Goal: Information Seeking & Learning: Learn about a topic

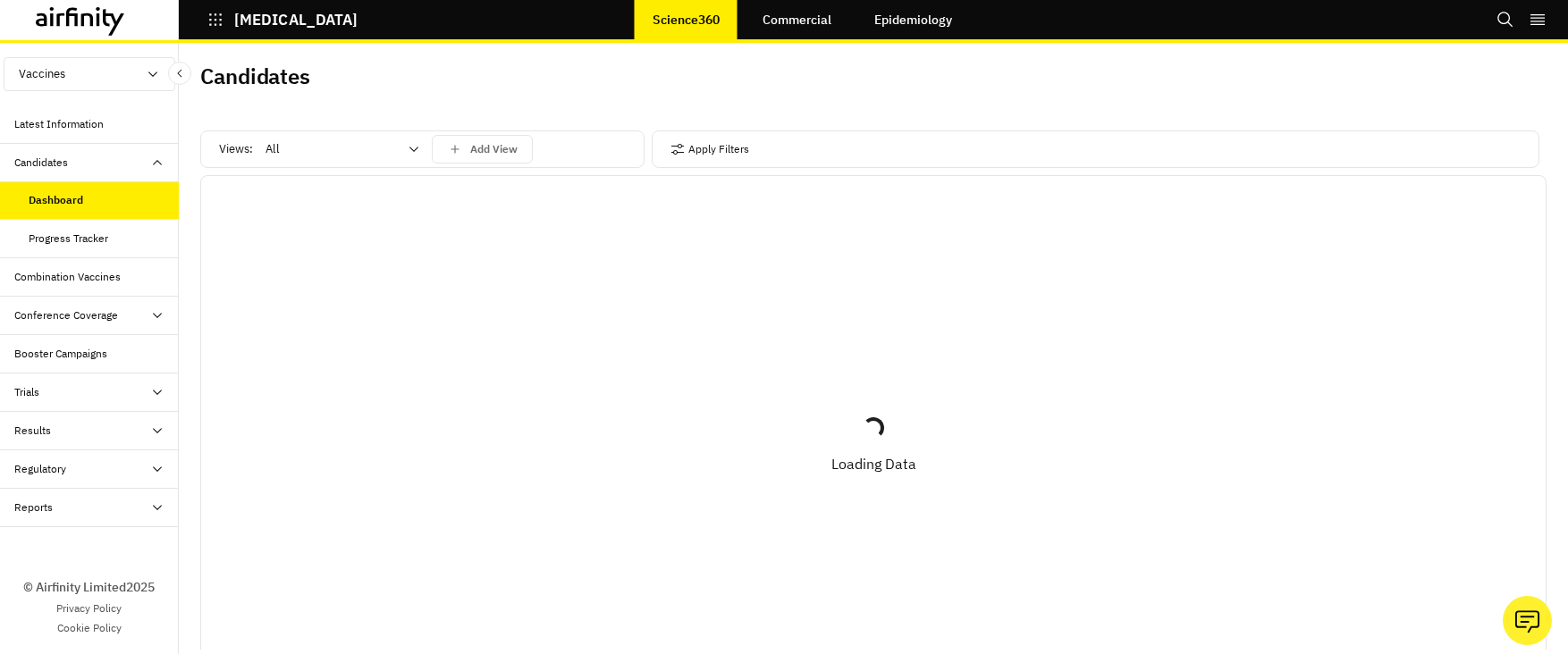
click at [117, 168] on div "Candidates" at bounding box center [97, 163] width 165 height 16
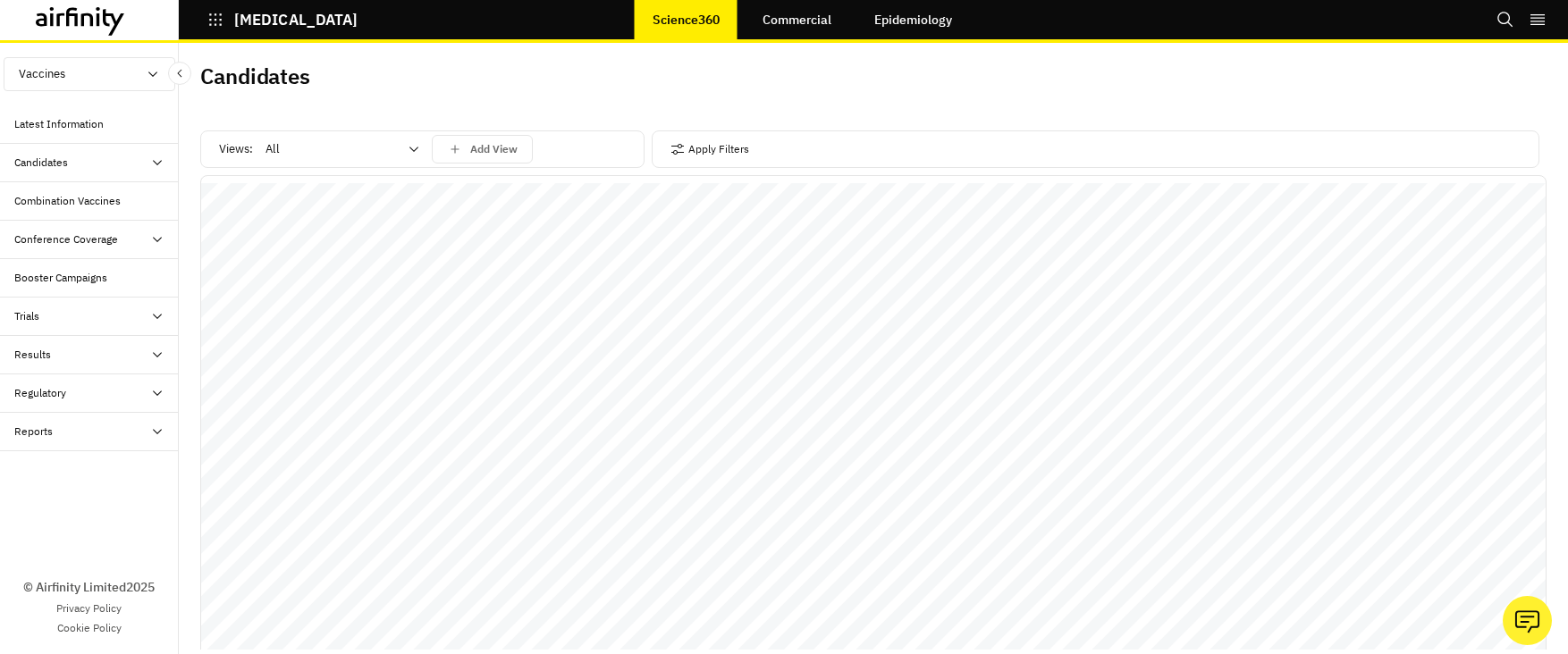
click at [89, 173] on div "Candidates" at bounding box center [90, 163] width 179 height 39
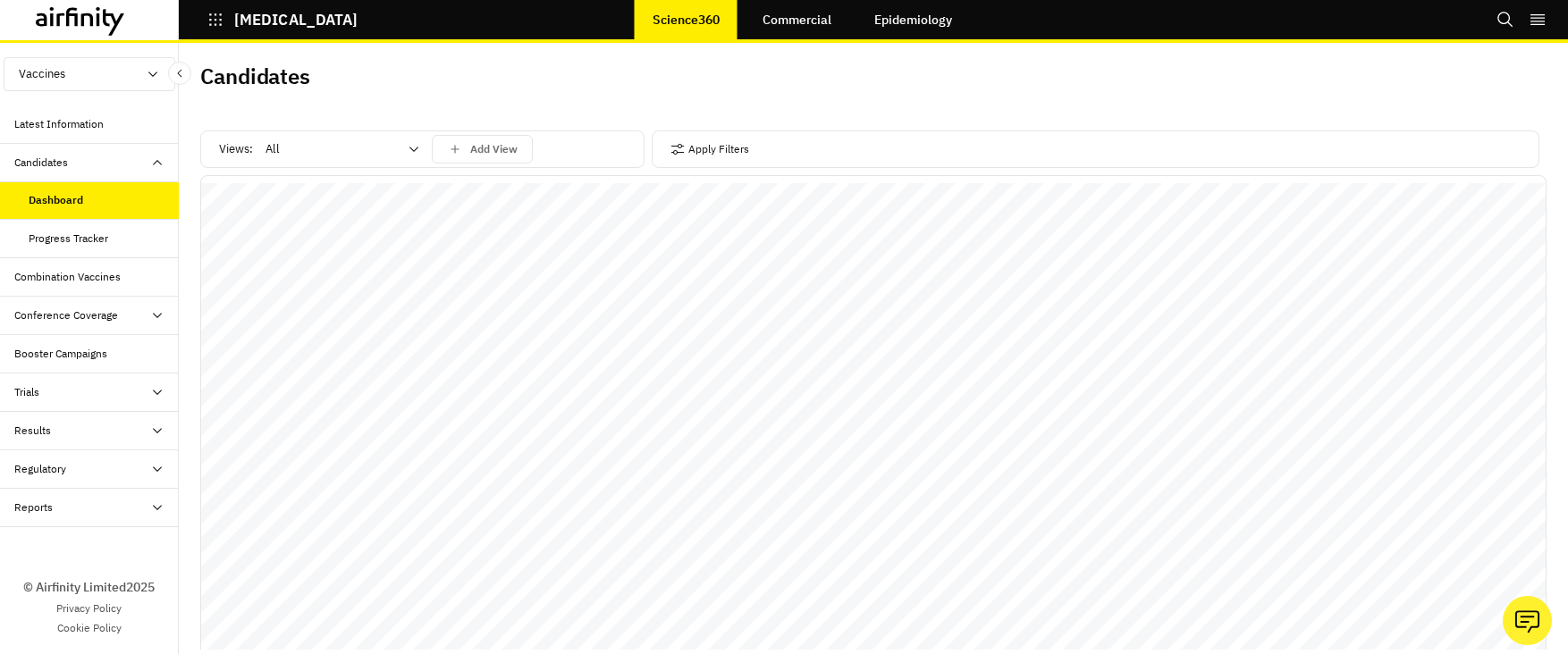
click at [89, 173] on div "Candidates" at bounding box center [90, 163] width 179 height 39
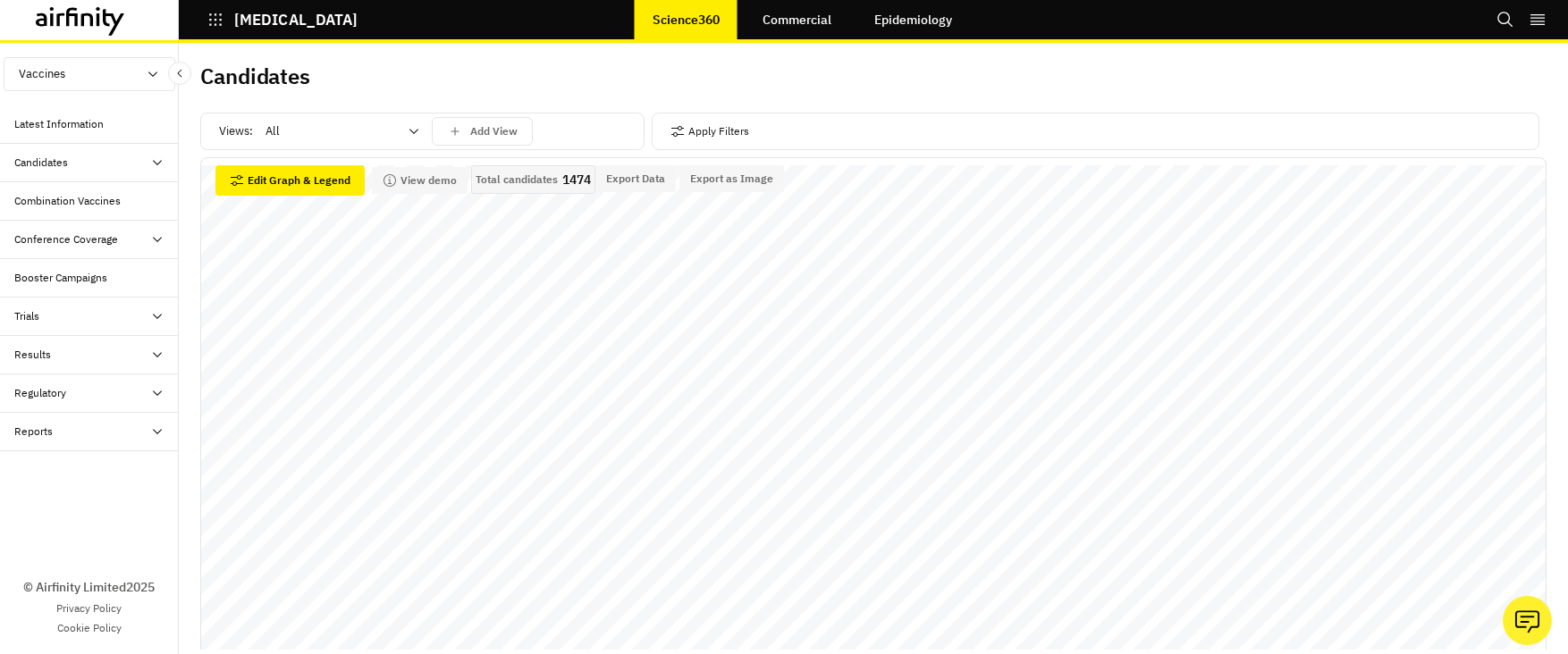
click at [116, 163] on div "Candidates" at bounding box center [97, 163] width 165 height 16
click at [98, 319] on div "Trials" at bounding box center [97, 316] width 165 height 16
click at [82, 348] on div "Table" at bounding box center [104, 355] width 151 height 16
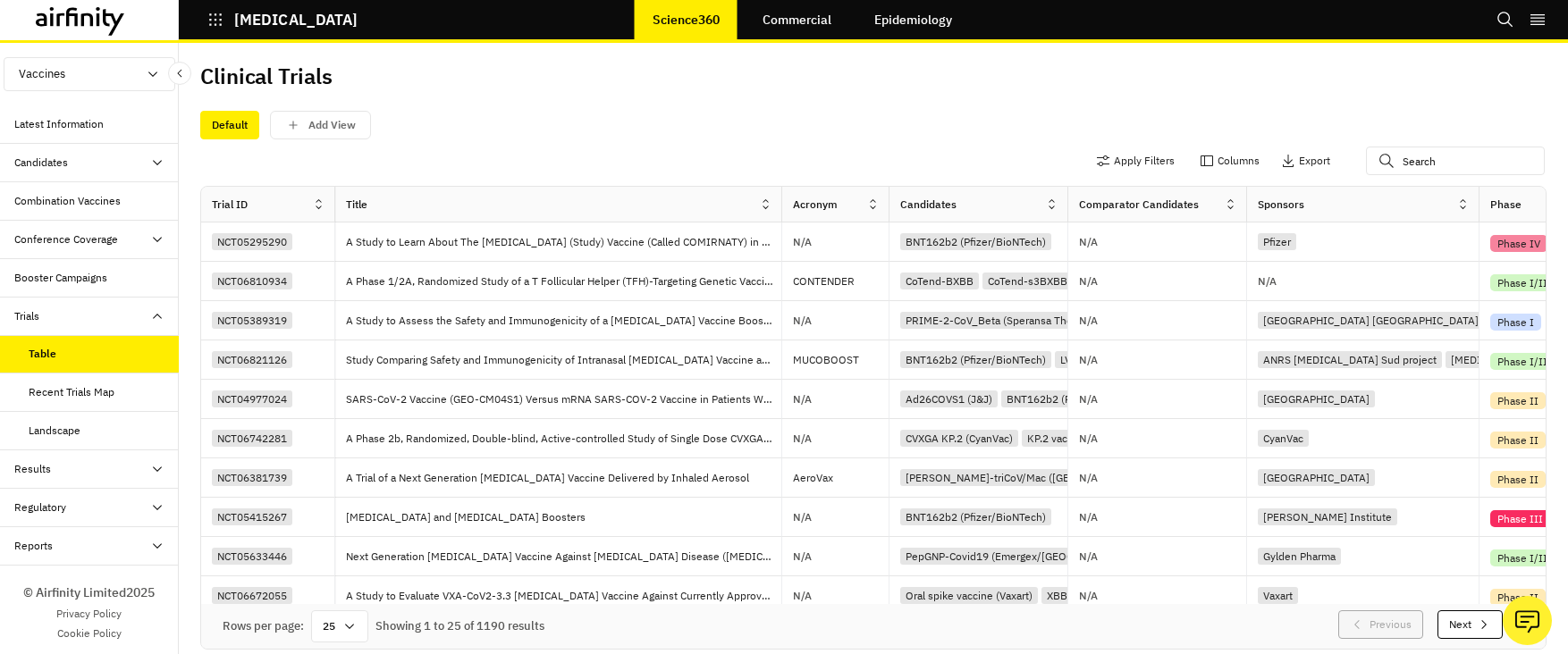
click at [1017, 143] on div "Apply Filters Columns Export" at bounding box center [873, 163] width 1346 height 47
click at [1134, 204] on div "Comparator Candidates" at bounding box center [1139, 204] width 120 height 16
click at [1225, 212] on div at bounding box center [1235, 204] width 22 height 22
click at [1165, 320] on div "Sort Descending" at bounding box center [1153, 325] width 184 height 40
click at [1233, 202] on icon at bounding box center [1230, 203] width 8 height 4
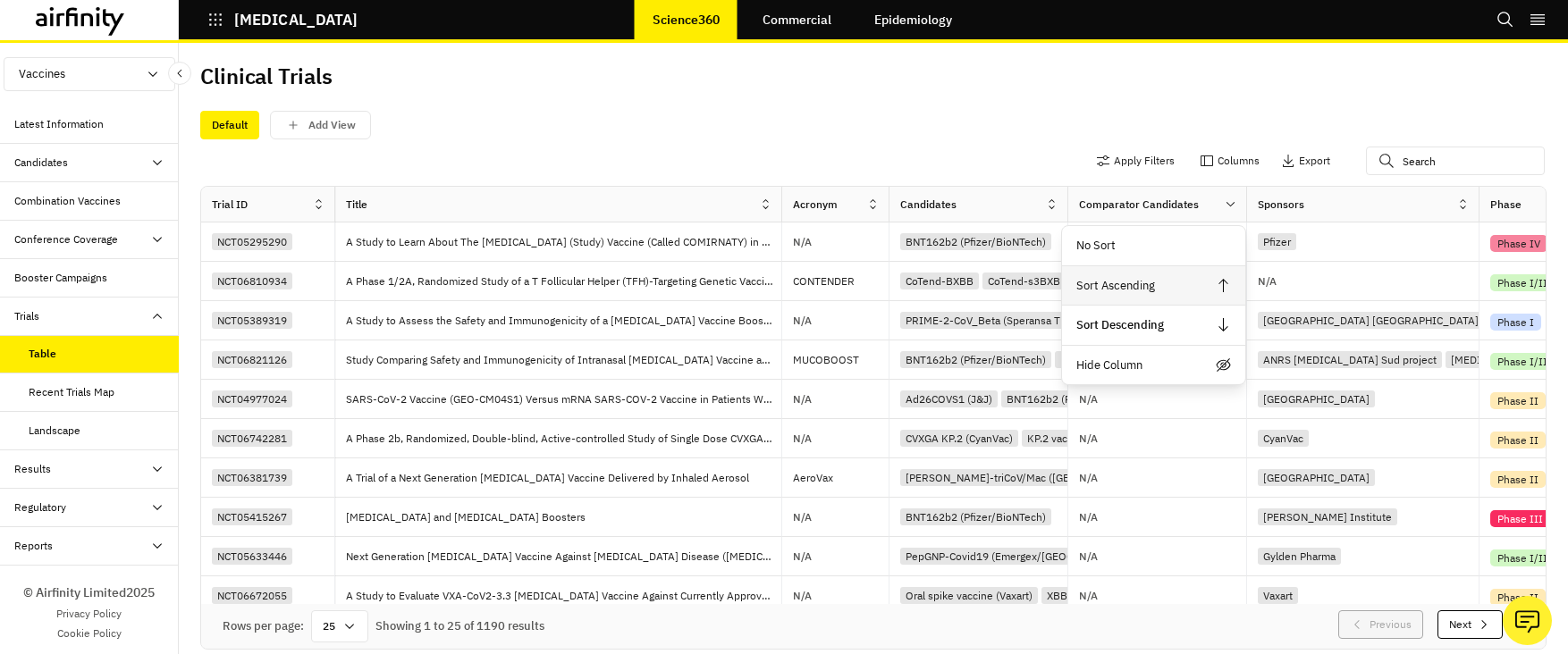
click at [1178, 282] on div "Sort Ascending" at bounding box center [1153, 286] width 184 height 40
click at [1232, 206] on icon at bounding box center [1230, 203] width 13 height 13
click at [1189, 329] on div "Sort Descending" at bounding box center [1153, 325] width 184 height 40
click at [99, 464] on div "Results" at bounding box center [97, 469] width 165 height 16
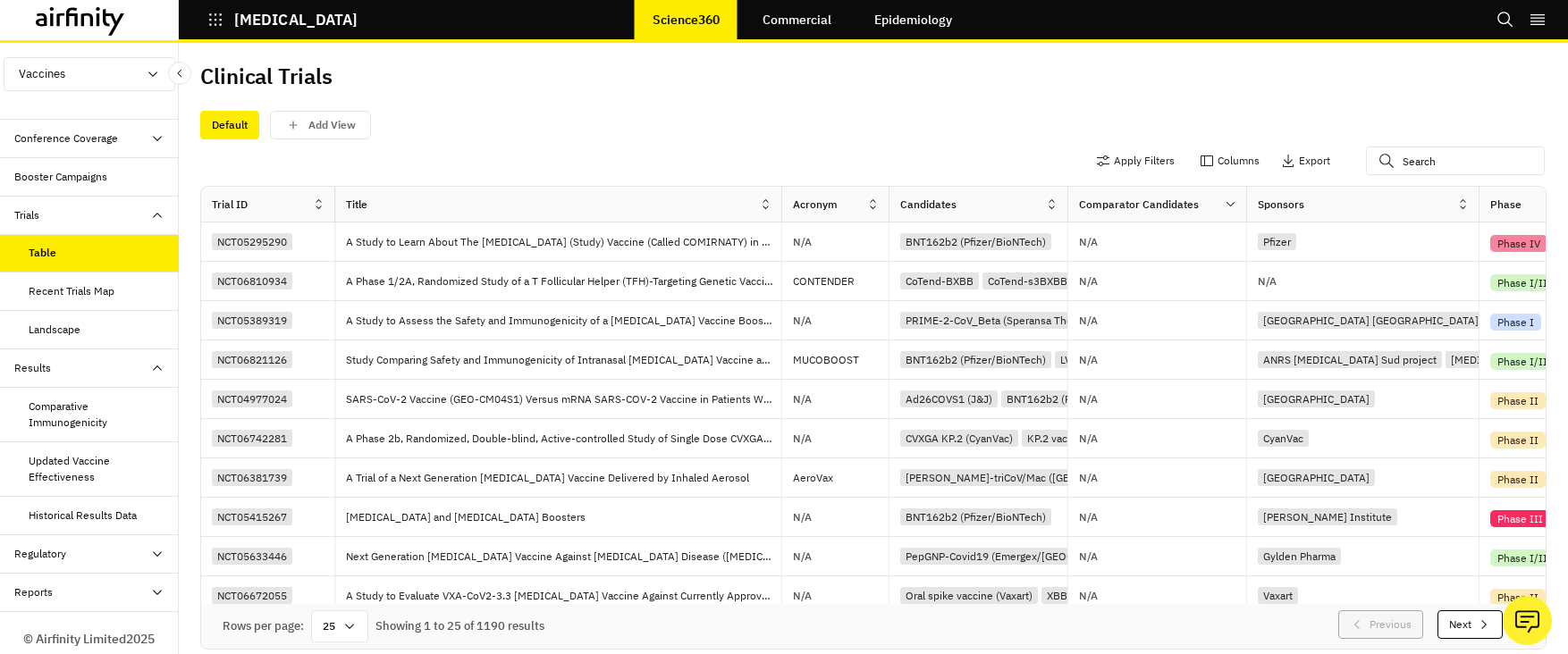
scroll to position [153, 0]
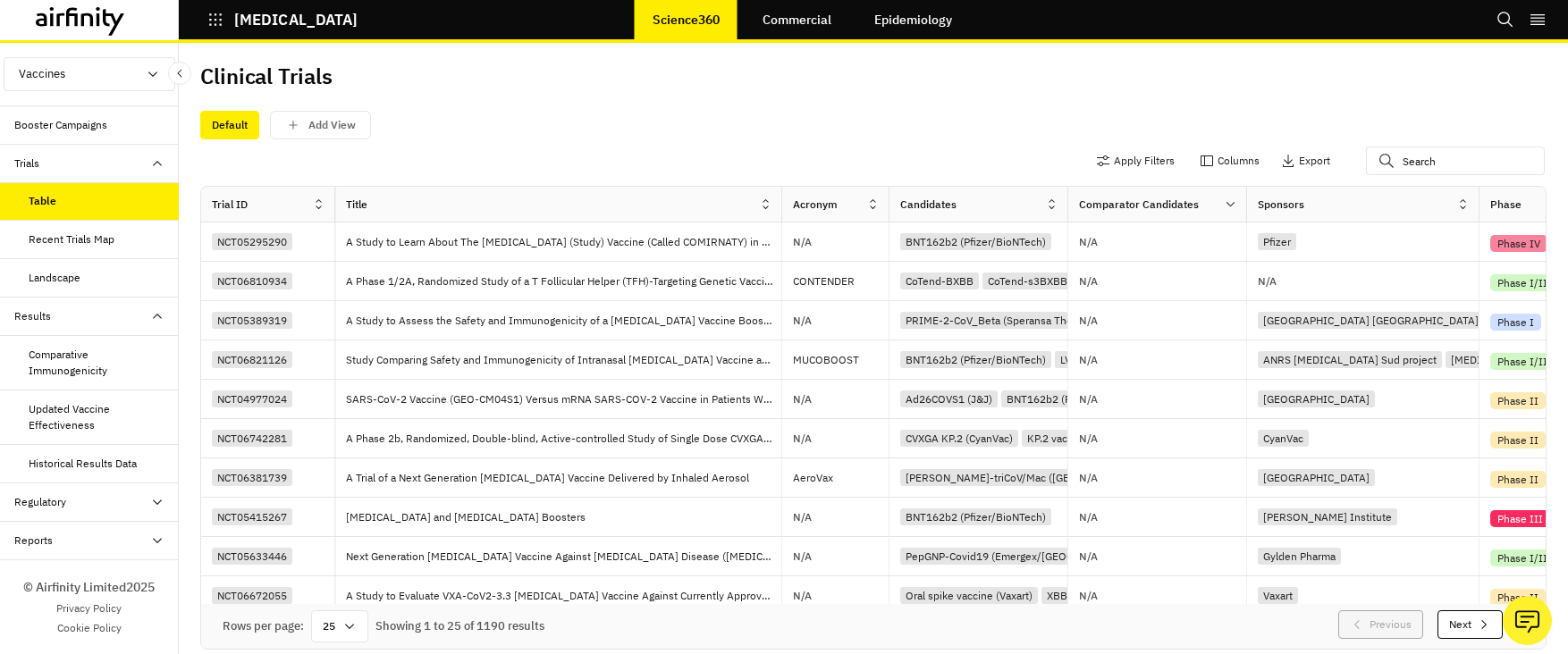
click at [98, 496] on div "Regulatory" at bounding box center [97, 503] width 165 height 16
click at [89, 542] on div "Table" at bounding box center [104, 541] width 151 height 16
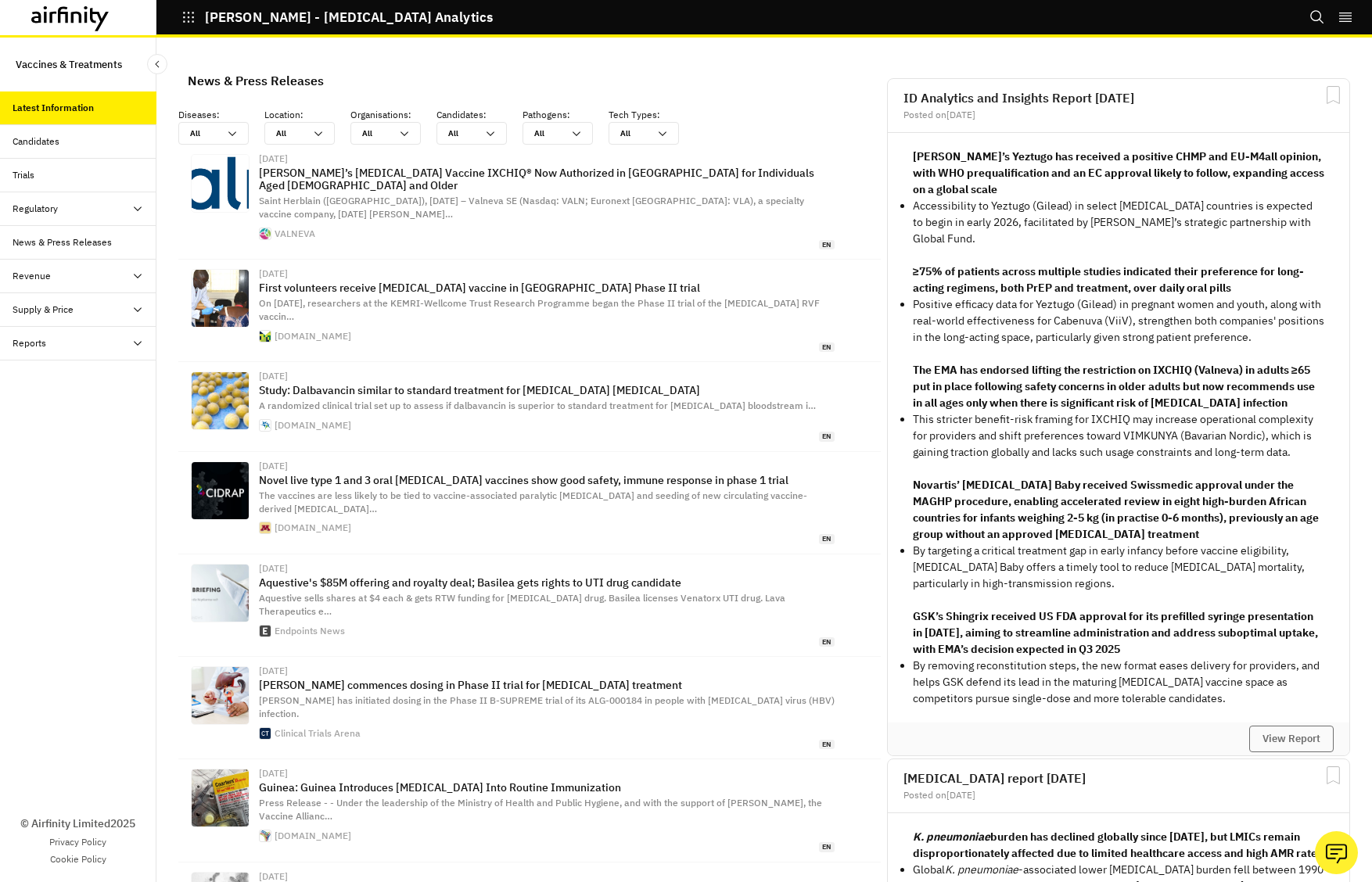
scroll to position [1044, 470]
click at [82, 344] on div "Reports" at bounding box center [85, 343] width 144 height 14
click at [69, 382] on div "Reports" at bounding box center [91, 377] width 132 height 14
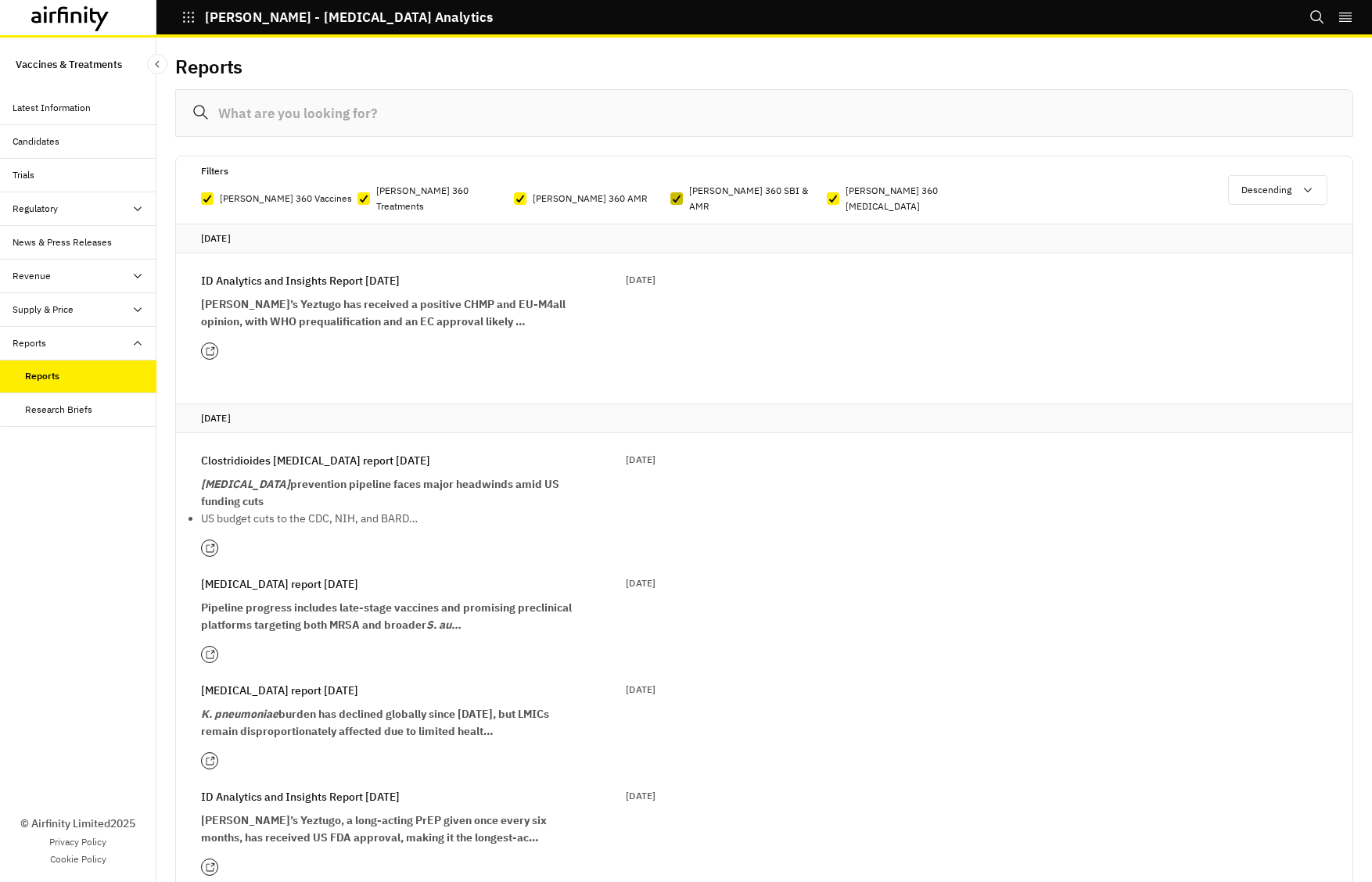
click at [676, 194] on icon at bounding box center [677, 198] width 9 height 8
click at [670, 198] on input "IDA 360 SBI & AMR" at bounding box center [670, 198] width 1 height 1
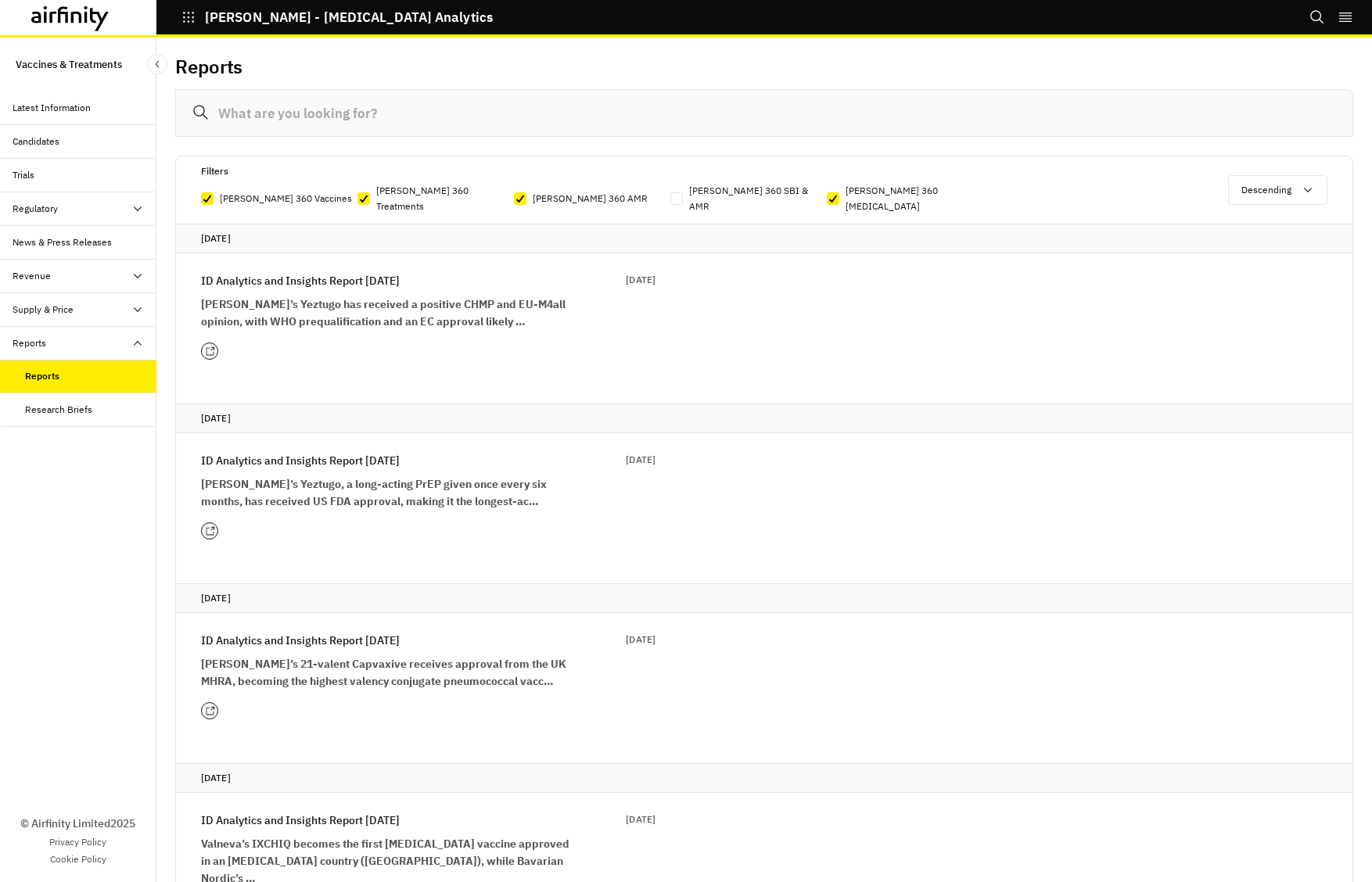
click at [676, 192] on span at bounding box center [677, 198] width 13 height 13
click at [670, 198] on input "IDA 360 SBI & AMR" at bounding box center [670, 198] width 1 height 1
checkbox input "true"
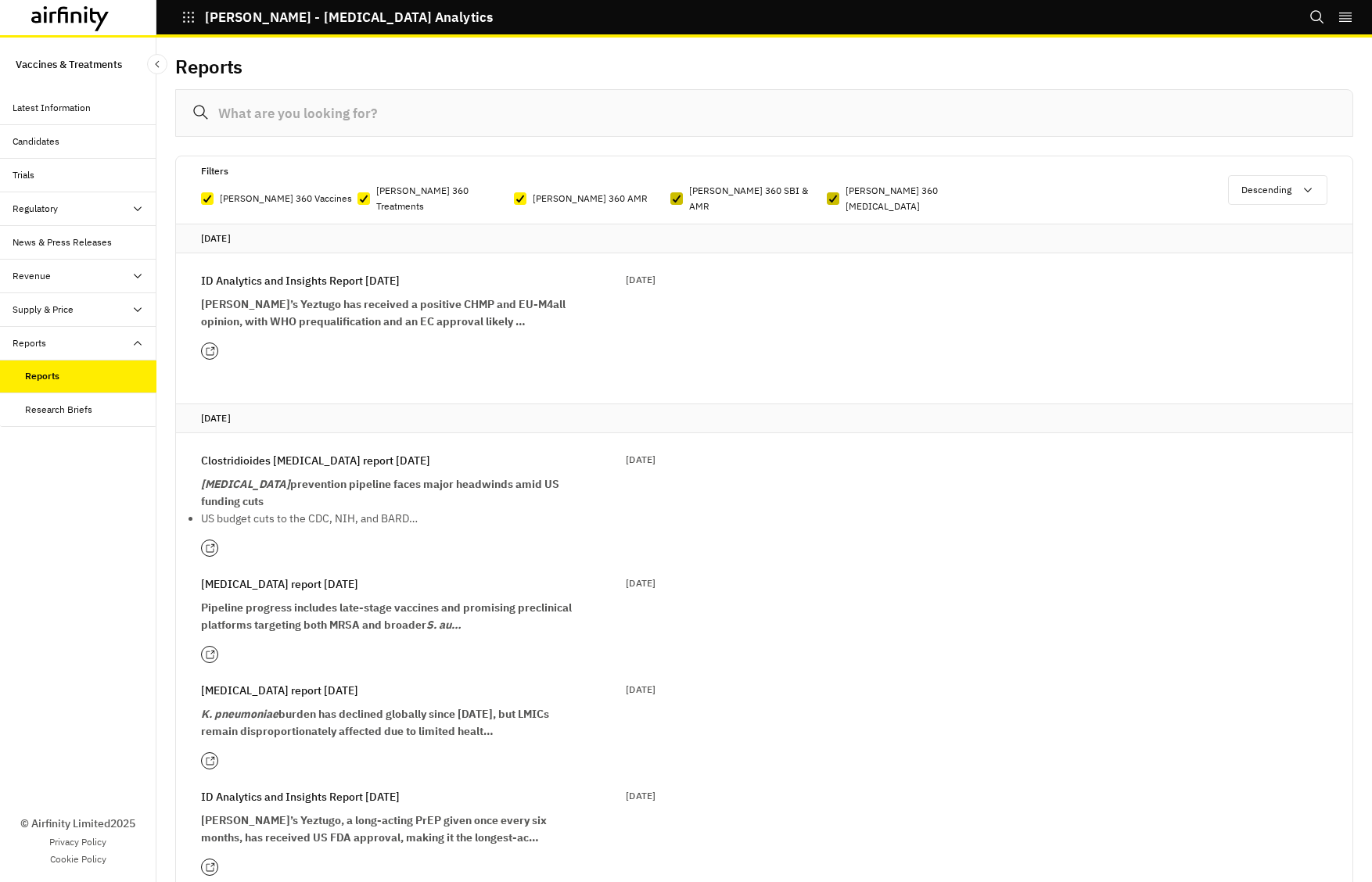
click at [832, 195] on polyline at bounding box center [833, 198] width 7 height 6
click at [826, 198] on input "IDA 360 Chikungunya" at bounding box center [826, 198] width 1 height 1
checkbox input "false"
click at [520, 195] on polyline at bounding box center [520, 198] width 7 height 6
click at [514, 198] on input "IDA 360 AMR" at bounding box center [513, 198] width 1 height 1
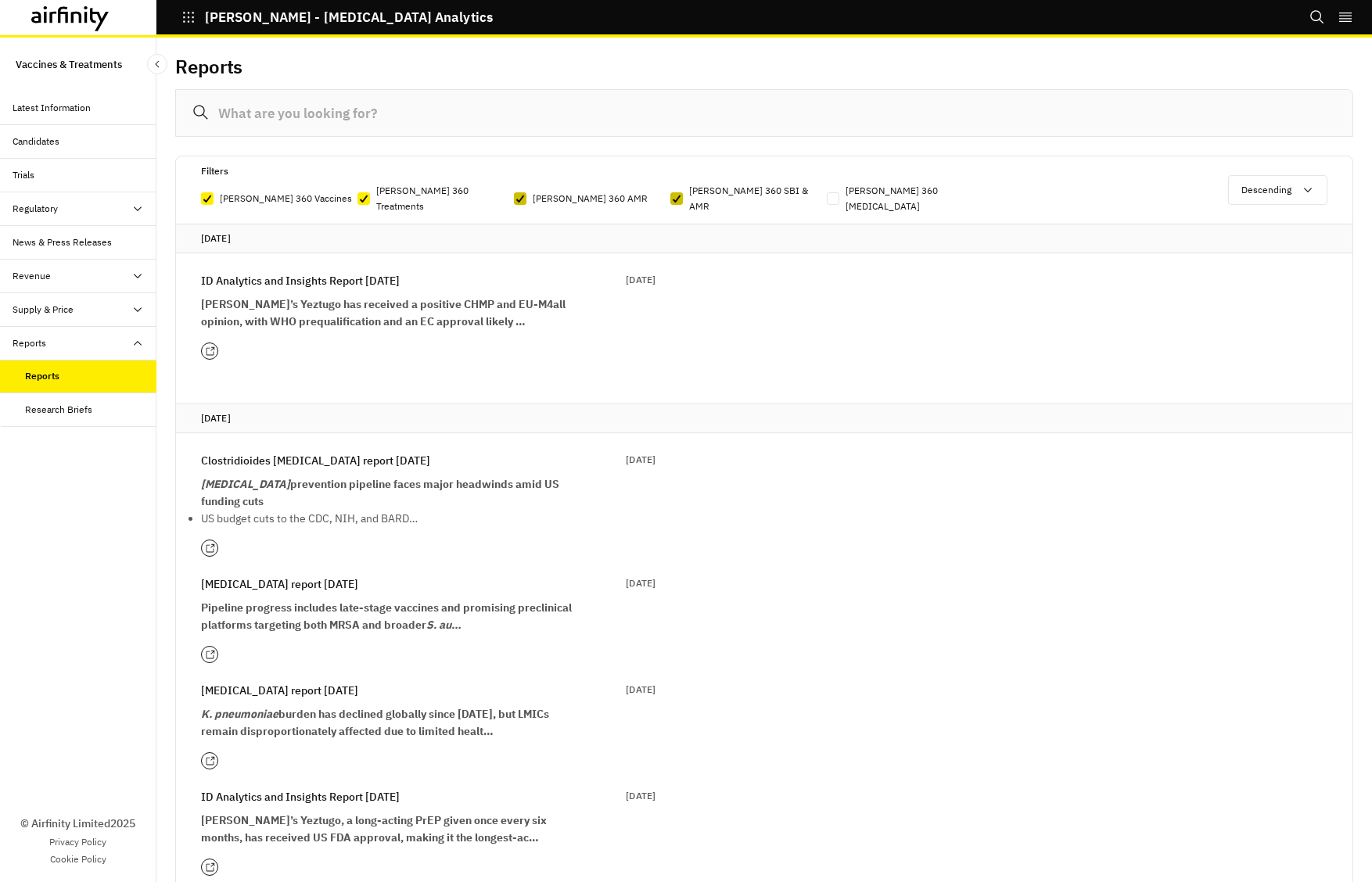
checkbox input "false"
click at [364, 194] on icon at bounding box center [364, 198] width 9 height 8
click at [358, 198] on input "IDA 360 Treatments" at bounding box center [357, 198] width 1 height 1
checkbox input "false"
click at [206, 194] on icon at bounding box center [207, 198] width 9 height 8
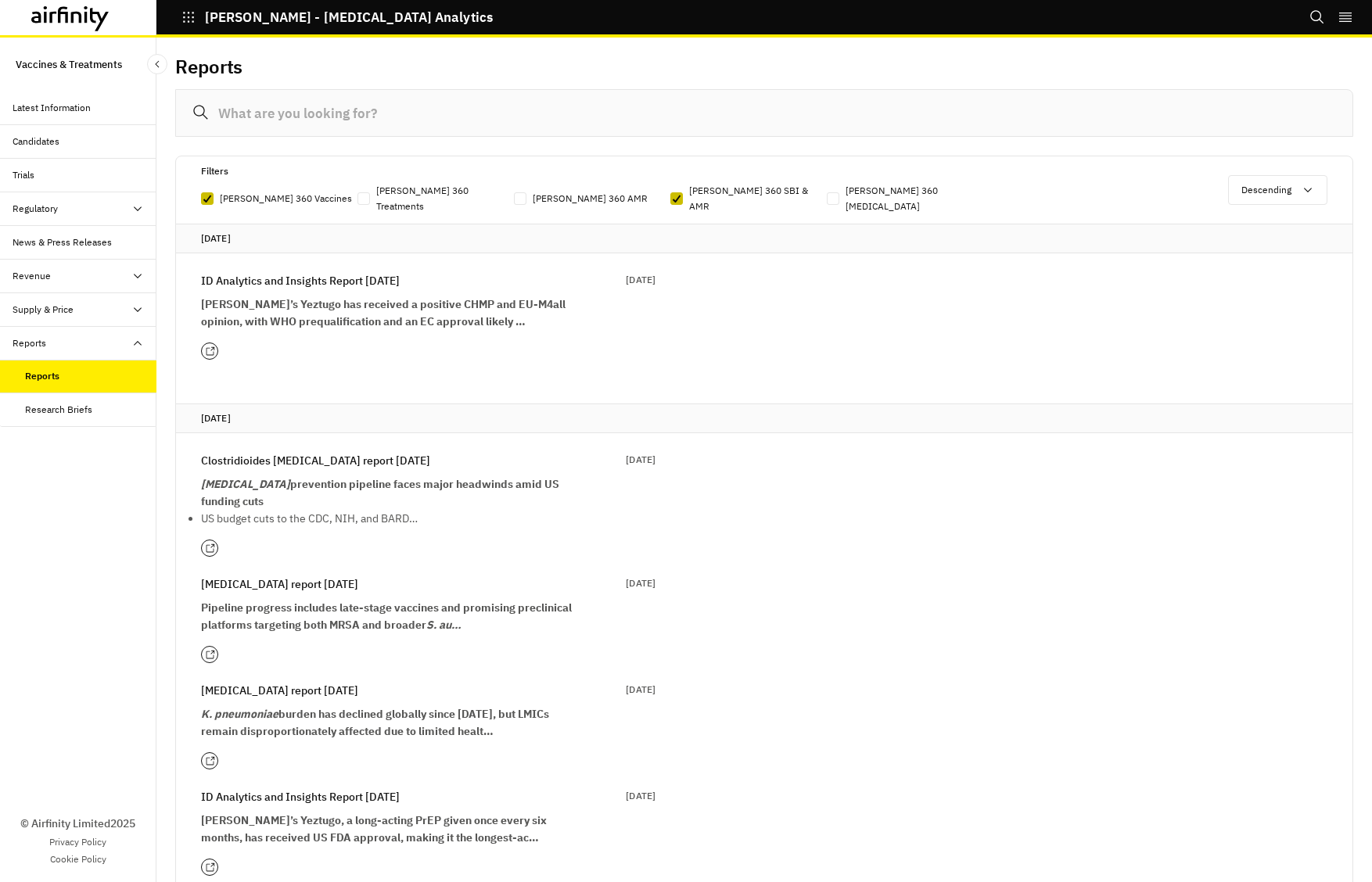
click at [201, 198] on input "IDA 360 Vaccines" at bounding box center [200, 198] width 1 height 1
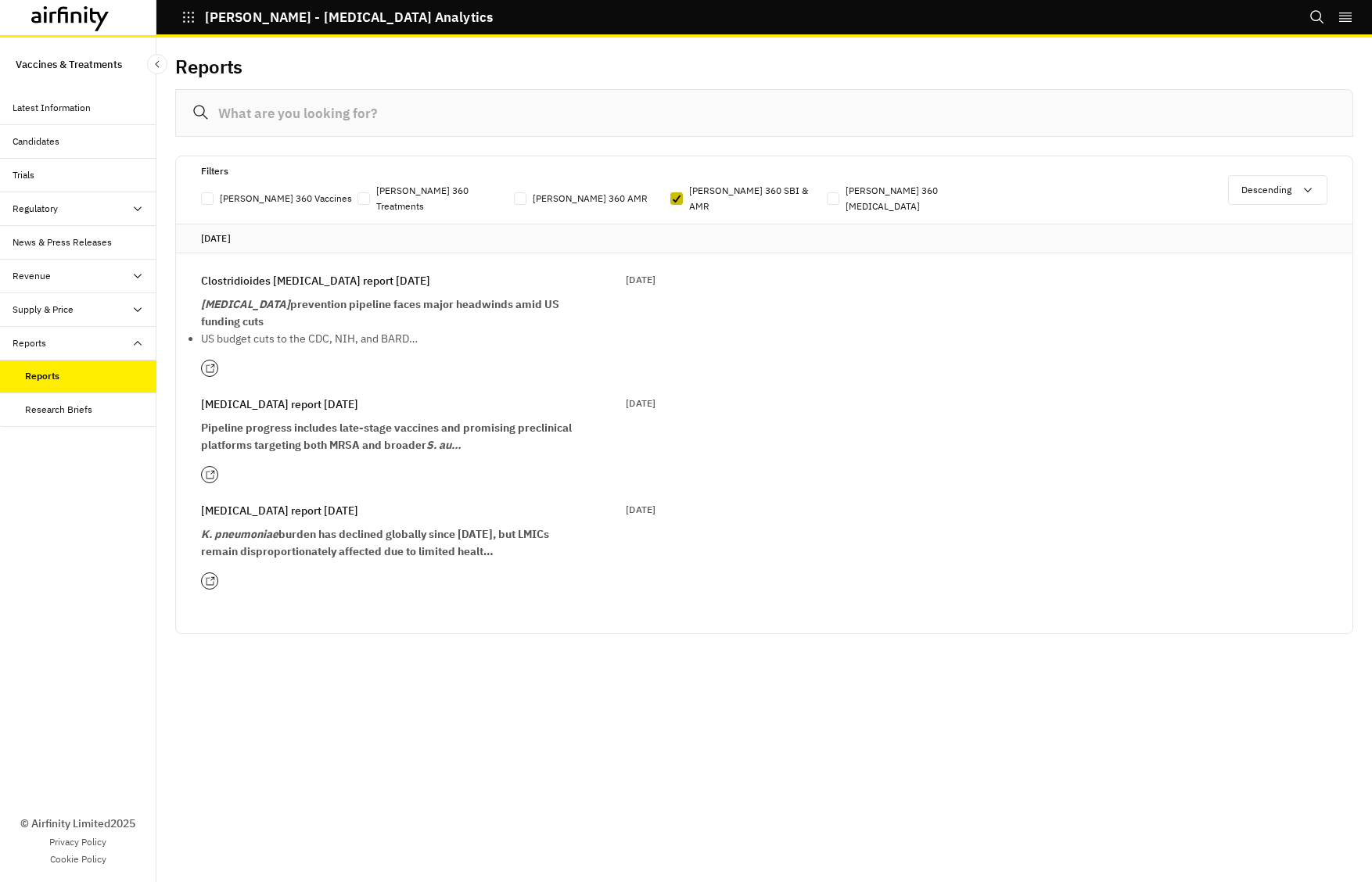
click at [206, 192] on span at bounding box center [207, 198] width 13 height 13
click at [201, 198] on input "IDA 360 Vaccines" at bounding box center [200, 198] width 1 height 1
checkbox input "true"
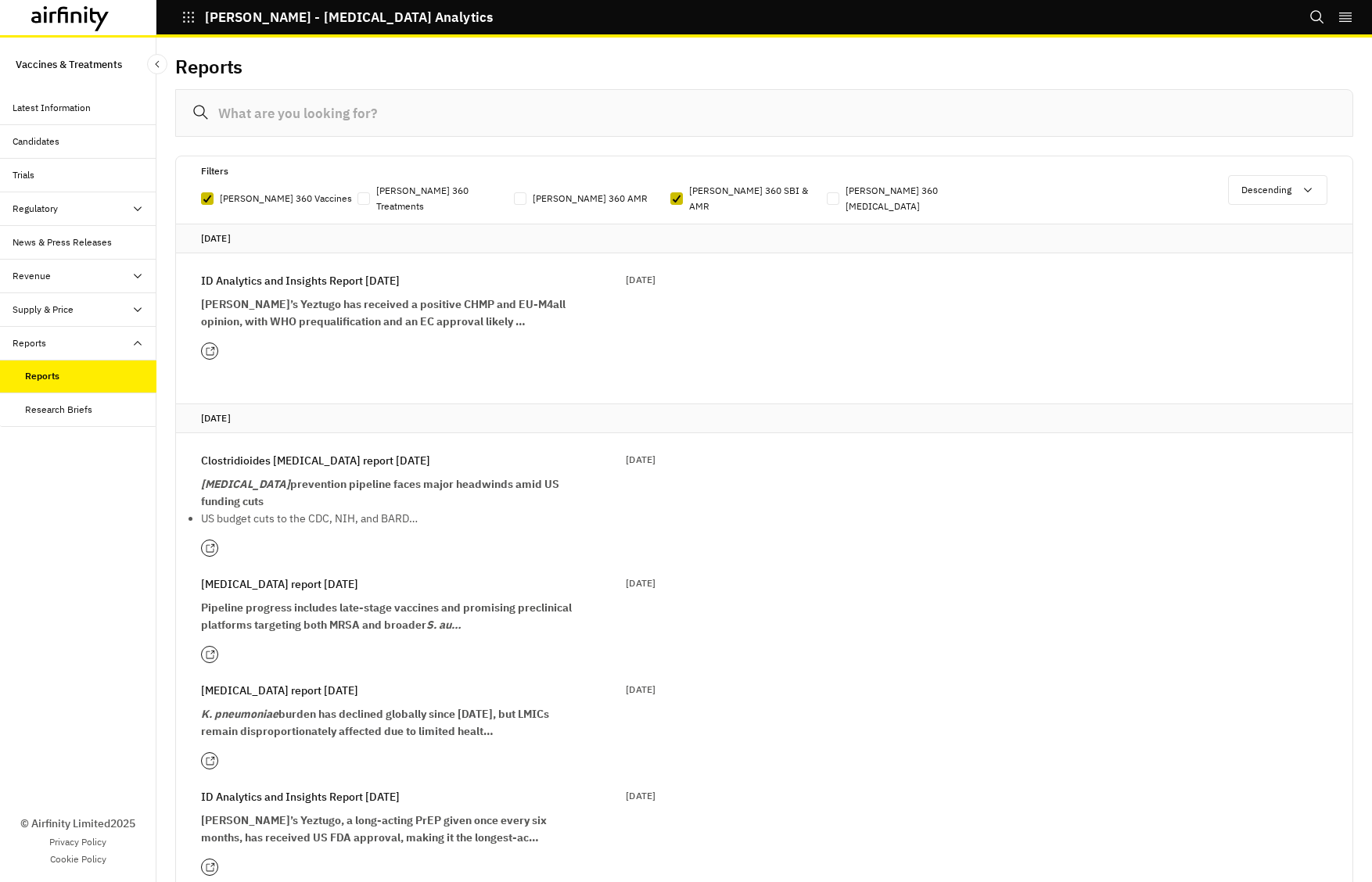
click at [683, 191] on label "IDA 360 SBI & AMR" at bounding box center [749, 198] width 157 height 31
click at [670, 198] on input "IDA 360 SBI & AMR" at bounding box center [670, 198] width 1 height 1
checkbox input "false"
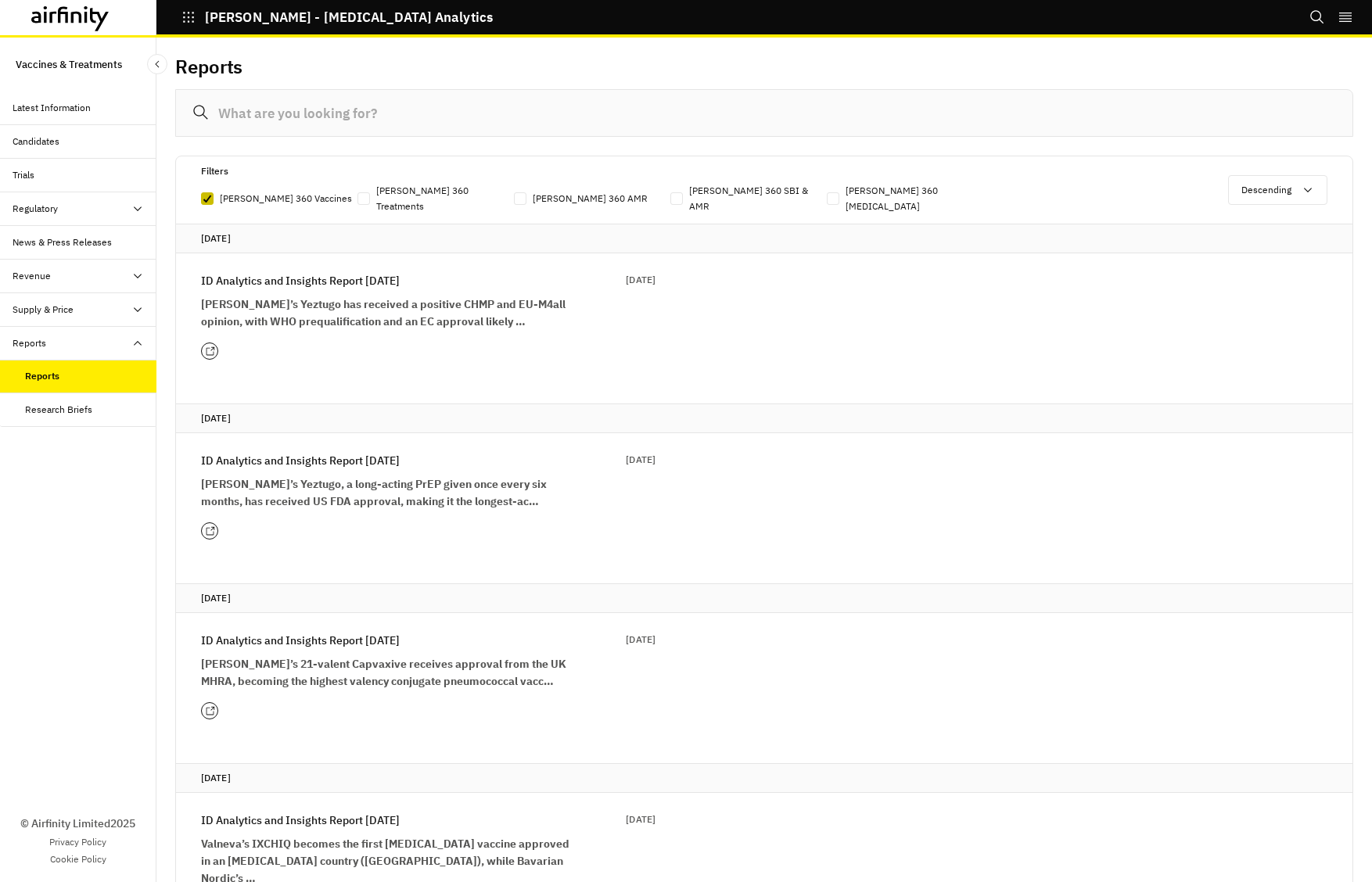
click at [521, 195] on span at bounding box center [520, 198] width 13 height 13
click at [514, 198] on input "IDA 360 AMR" at bounding box center [513, 198] width 1 height 1
checkbox input "true"
click at [207, 195] on polyline at bounding box center [207, 198] width 7 height 6
click at [201, 198] on input "IDA 360 Vaccines" at bounding box center [200, 198] width 1 height 1
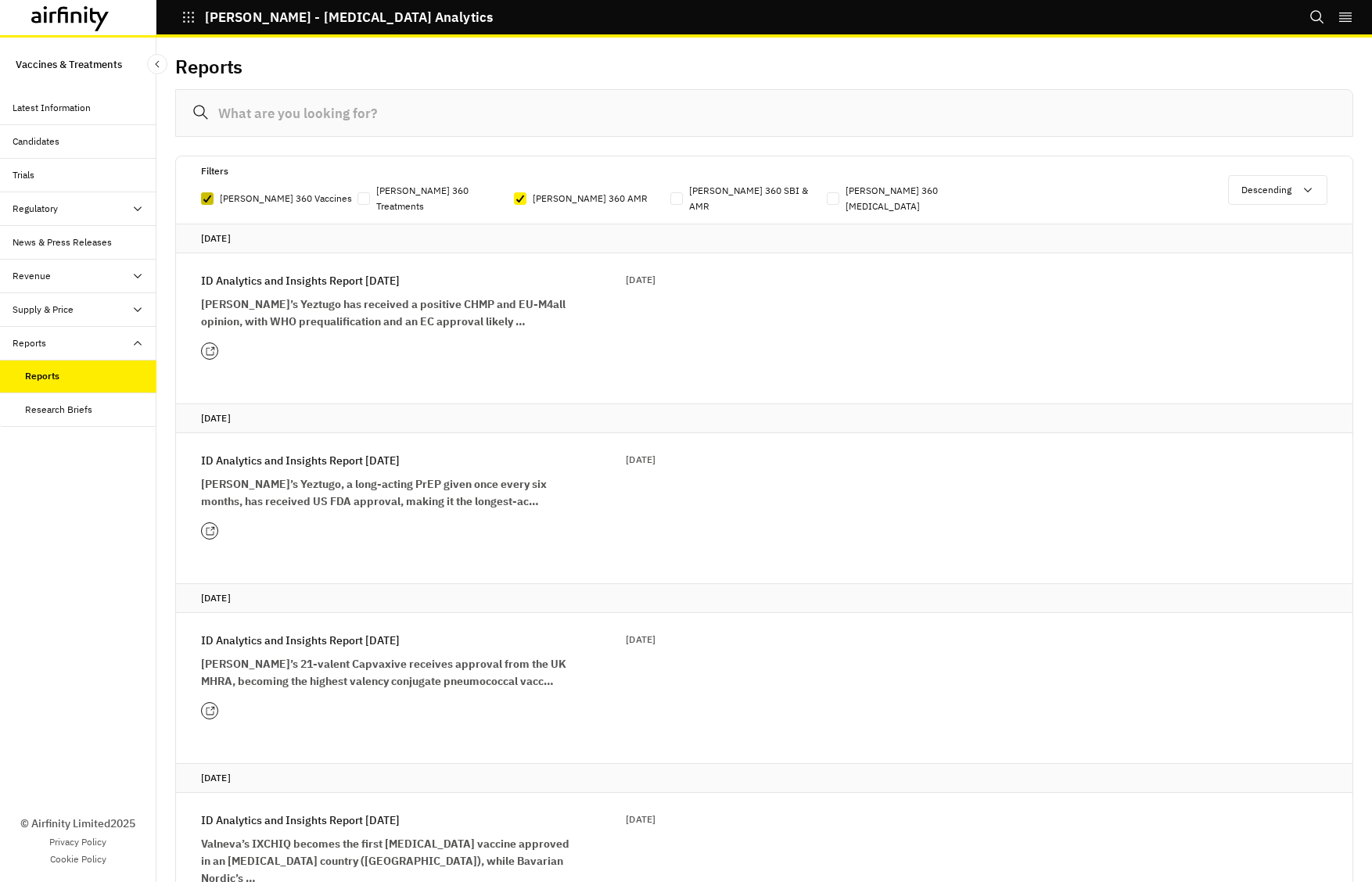
checkbox input "false"
